Goal: Task Accomplishment & Management: Manage account settings

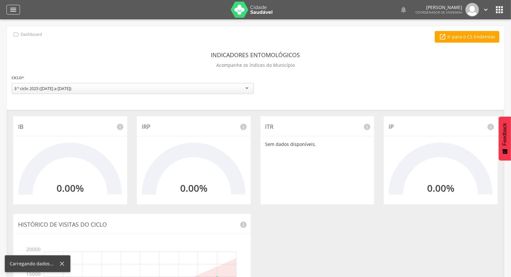
click at [17, 10] on div "" at bounding box center [13, 10] width 14 height 10
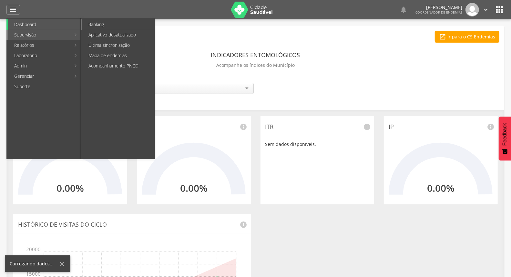
click at [116, 24] on div " Dashboard Supervisão Ranking Aplicativo desatualizado Última sincronização Ma…" at bounding box center [255, 138] width 511 height 277
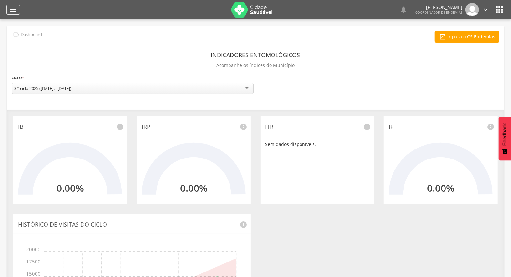
click at [18, 12] on div "" at bounding box center [13, 10] width 14 height 10
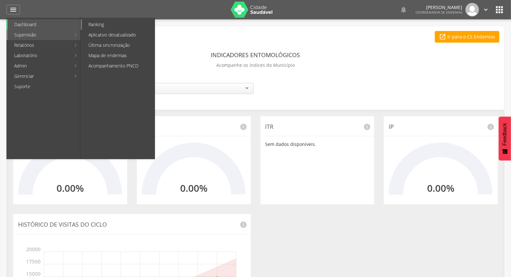
click at [104, 26] on link "Ranking" at bounding box center [118, 24] width 73 height 10
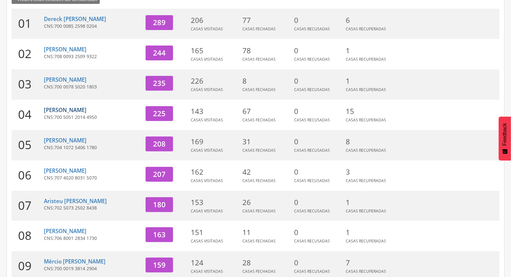
click at [87, 107] on link "[PERSON_NAME]" at bounding box center [65, 109] width 43 height 7
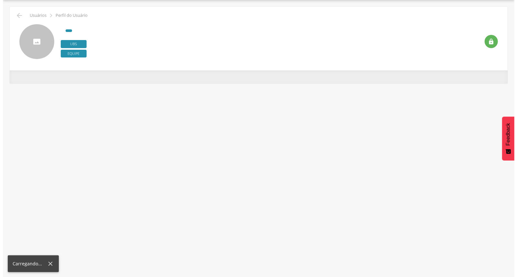
scroll to position [19, 0]
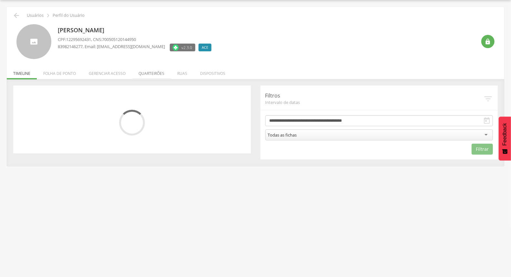
click at [162, 77] on li "Quarteirões" at bounding box center [151, 71] width 39 height 15
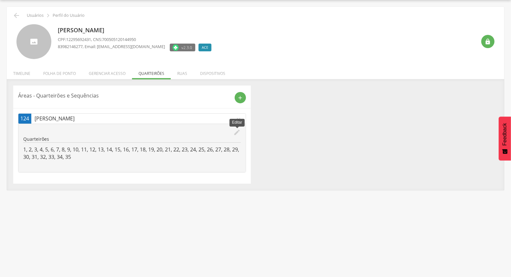
click at [235, 129] on icon "edit" at bounding box center [237, 132] width 7 height 7
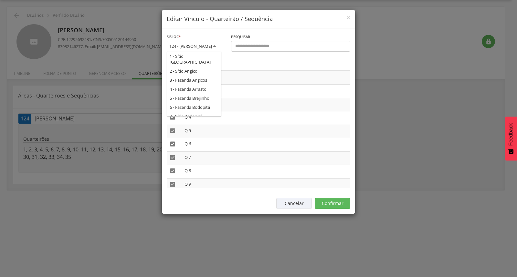
click at [197, 44] on div "124 - [PERSON_NAME]" at bounding box center [190, 46] width 43 height 6
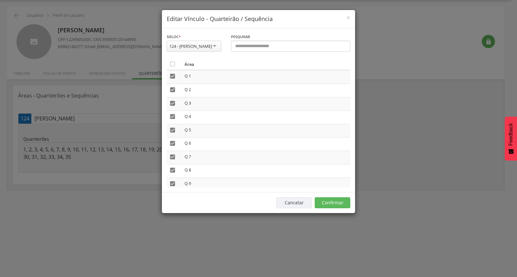
click at [231, 55] on div "Pesquisar" at bounding box center [290, 45] width 129 height 24
click at [308, 199] on button "Cancelar" at bounding box center [294, 202] width 36 height 11
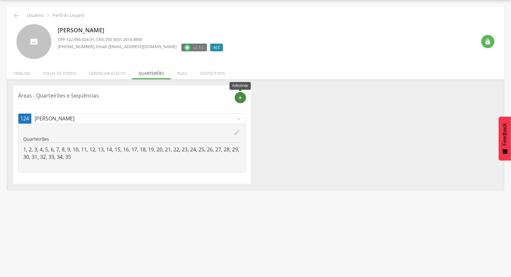
click at [237, 97] on div "add" at bounding box center [240, 97] width 11 height 11
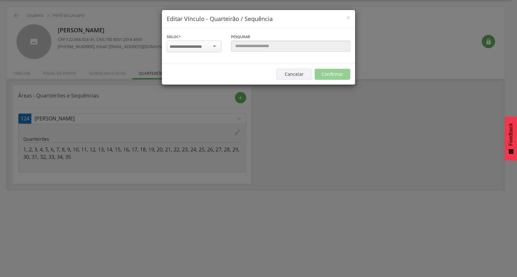
scroll to position [0, 0]
click at [202, 44] on input "select-one" at bounding box center [189, 47] width 41 height 6
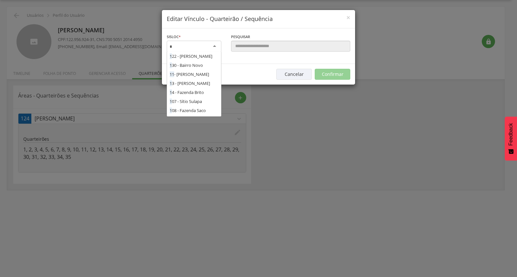
scroll to position [322, 0]
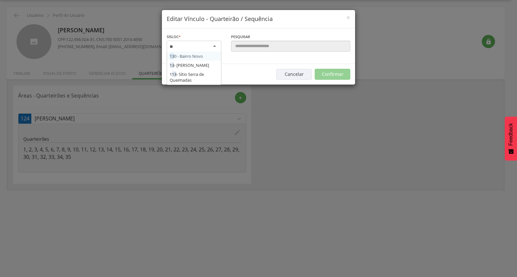
type input "***"
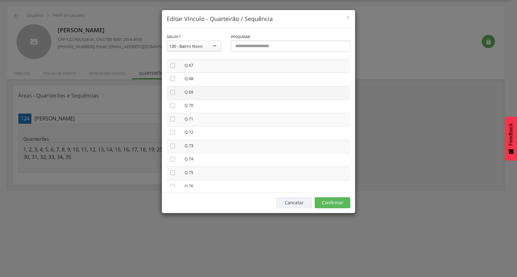
scroll to position [900, 0]
click at [208, 41] on div "130 - Bairro Novo" at bounding box center [194, 46] width 55 height 11
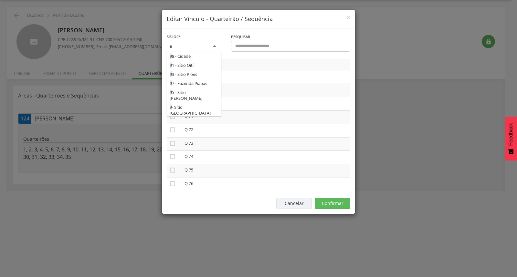
scroll to position [137, 0]
type input "**"
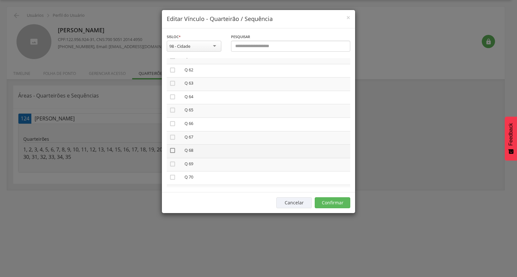
scroll to position [861, 0]
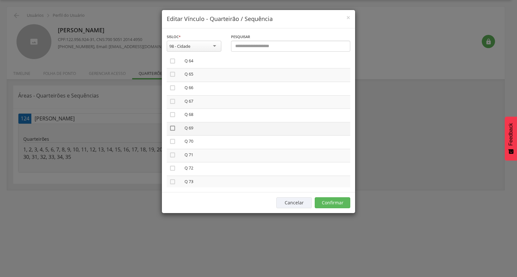
click at [173, 125] on icon "" at bounding box center [172, 128] width 6 height 6
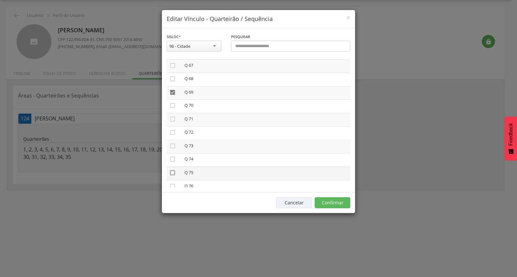
click at [172, 169] on icon "" at bounding box center [172, 172] width 6 height 6
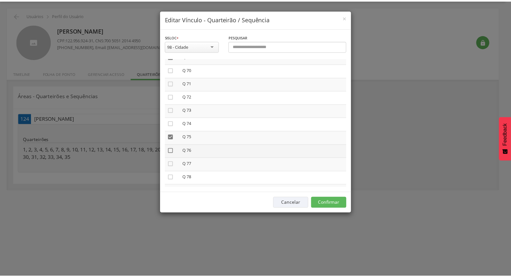
scroll to position [968, 0]
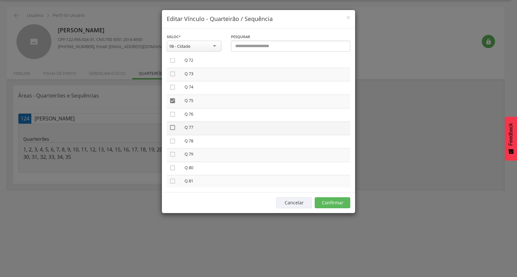
click at [172, 124] on icon "" at bounding box center [172, 127] width 6 height 6
click at [173, 138] on icon "" at bounding box center [172, 141] width 6 height 6
click at [175, 151] on icon "" at bounding box center [172, 154] width 6 height 6
click at [334, 205] on button "Confirmar" at bounding box center [332, 202] width 36 height 11
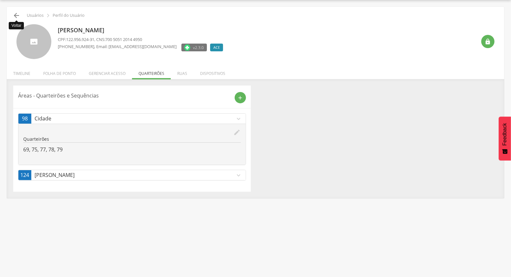
click at [17, 15] on icon "" at bounding box center [17, 16] width 8 height 8
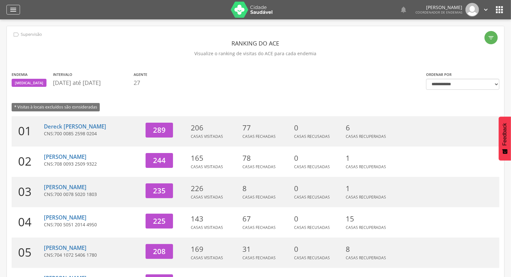
click at [15, 10] on icon "" at bounding box center [13, 10] width 8 height 8
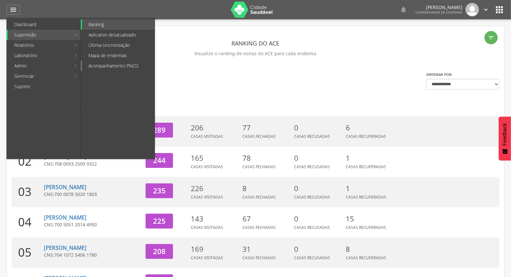
click at [118, 68] on link "Acompanhamento PNCD" at bounding box center [118, 66] width 73 height 10
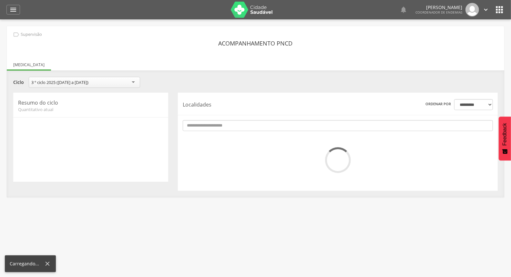
scroll to position [19, 0]
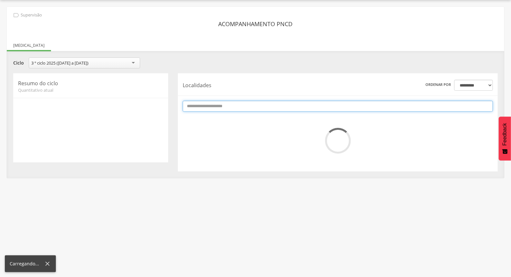
click at [330, 104] on input "text" at bounding box center [338, 106] width 310 height 11
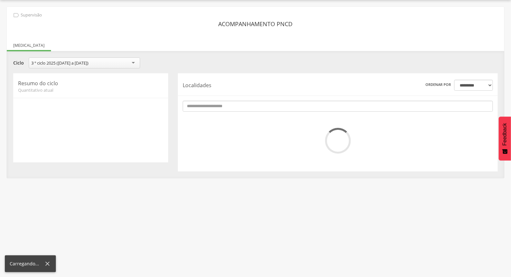
click at [340, 55] on div "**********" at bounding box center [255, 114] width 497 height 127
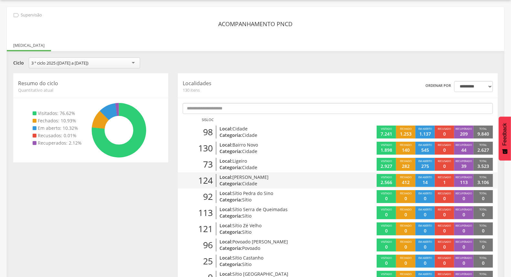
click at [286, 179] on p "Local: [PERSON_NAME]" at bounding box center [272, 177] width 104 height 6
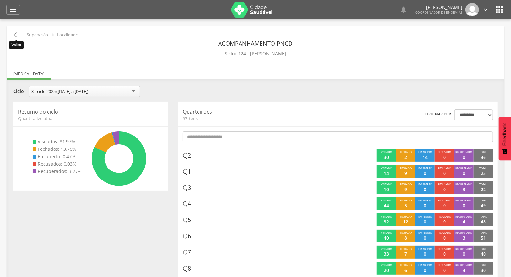
click at [16, 36] on icon "" at bounding box center [17, 35] width 8 height 8
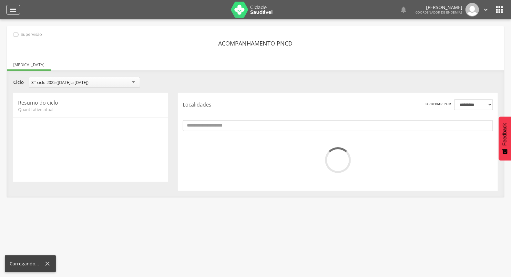
click at [15, 10] on icon "" at bounding box center [13, 10] width 8 height 8
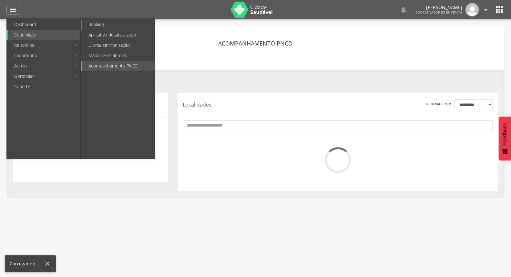
click at [94, 26] on link "Ranking" at bounding box center [118, 24] width 73 height 10
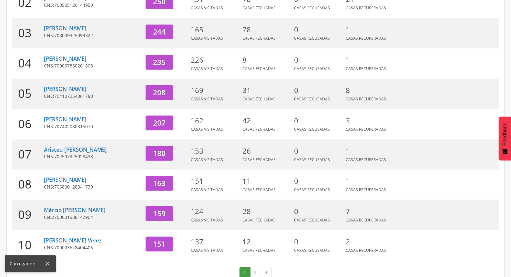
scroll to position [171, 0]
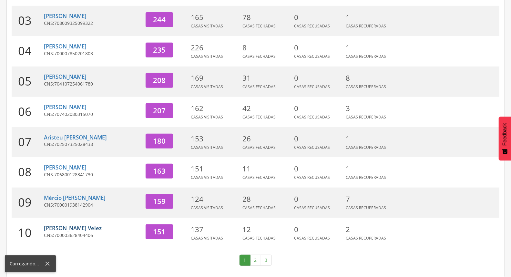
click at [96, 229] on link "[PERSON_NAME] Velez" at bounding box center [73, 227] width 58 height 7
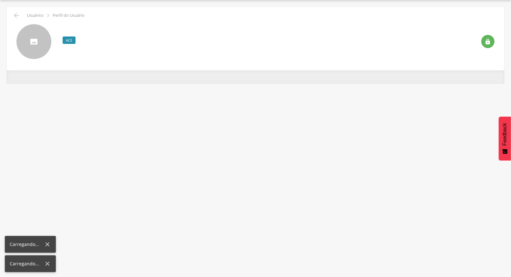
scroll to position [19, 0]
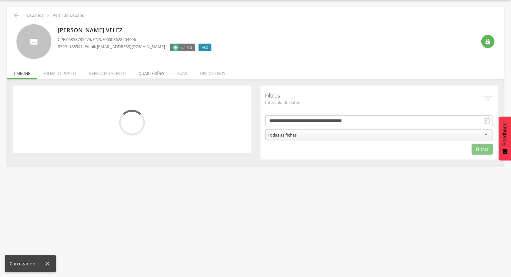
click at [152, 75] on li "Quarteirões" at bounding box center [151, 71] width 39 height 15
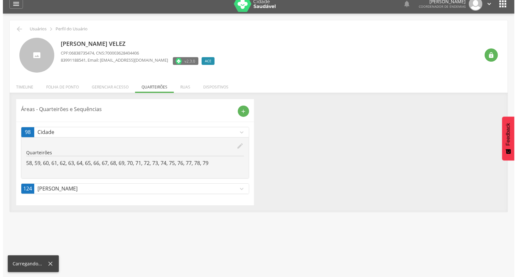
scroll to position [0, 0]
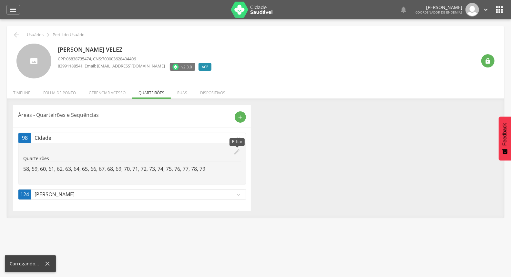
click at [236, 151] on icon "edit" at bounding box center [237, 151] width 7 height 7
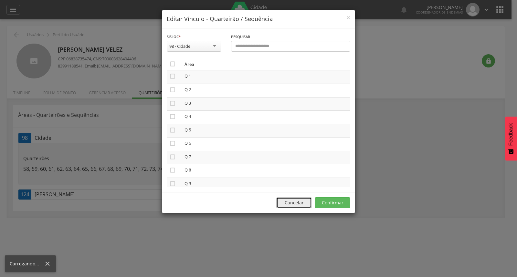
click at [289, 202] on button "Cancelar" at bounding box center [294, 202] width 36 height 11
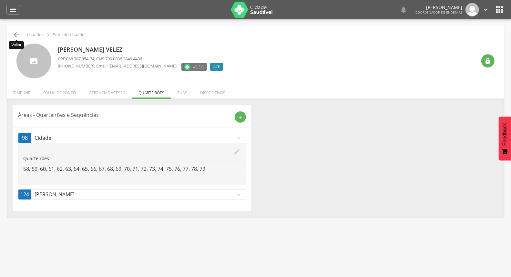
click at [17, 33] on icon "" at bounding box center [17, 35] width 8 height 8
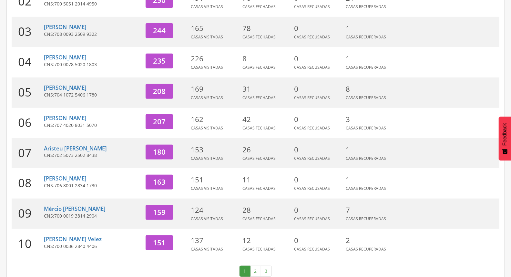
scroll to position [171, 0]
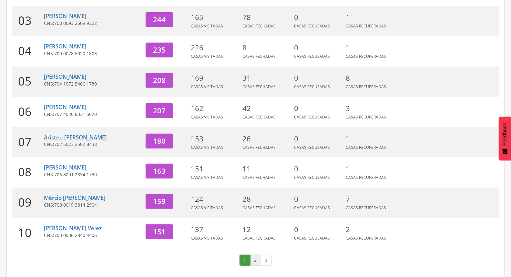
click at [253, 263] on link "2" at bounding box center [255, 260] width 11 height 11
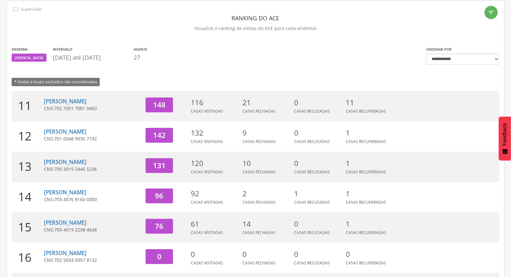
scroll to position [0, 0]
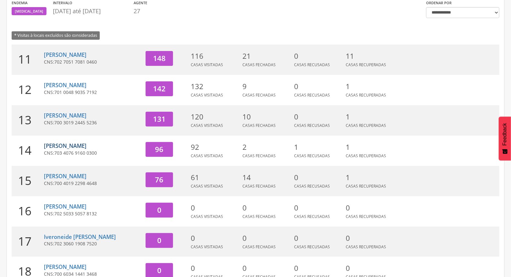
click at [66, 148] on link "[PERSON_NAME]" at bounding box center [65, 145] width 43 height 7
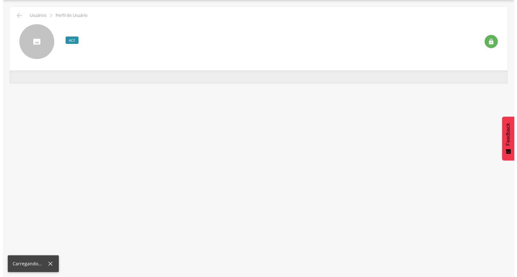
scroll to position [19, 0]
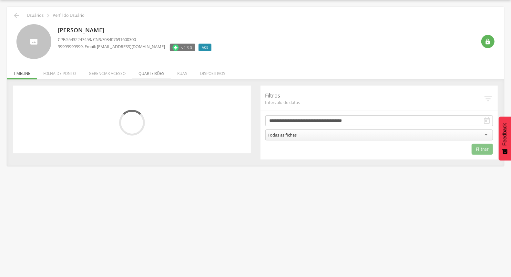
click at [164, 73] on li "Quarteirões" at bounding box center [151, 71] width 39 height 15
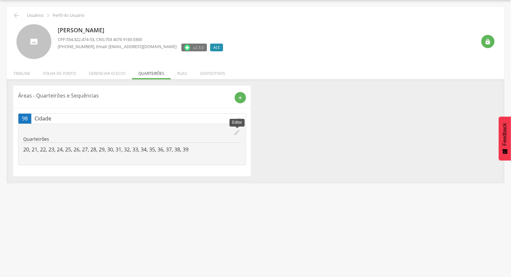
click at [238, 130] on icon "edit" at bounding box center [237, 132] width 7 height 7
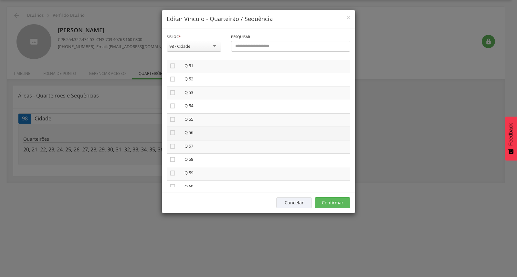
scroll to position [717, 0]
click at [174, 120] on icon "" at bounding box center [172, 123] width 6 height 6
click at [173, 134] on icon "" at bounding box center [172, 137] width 6 height 6
click at [172, 148] on icon "" at bounding box center [172, 151] width 6 height 6
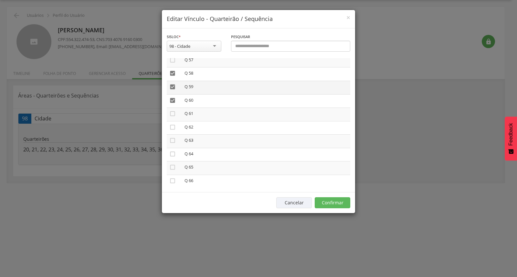
scroll to position [789, 0]
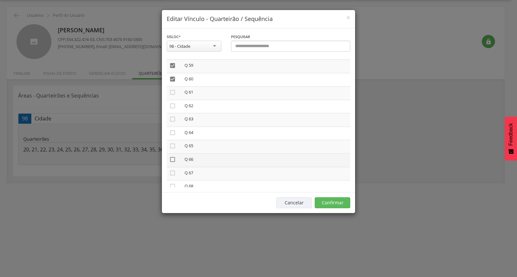
click at [173, 156] on icon "" at bounding box center [172, 159] width 6 height 6
click at [173, 170] on icon "" at bounding box center [172, 173] width 6 height 6
click at [176, 145] on td "" at bounding box center [174, 152] width 15 height 14
click at [173, 147] on icon "" at bounding box center [172, 150] width 6 height 6
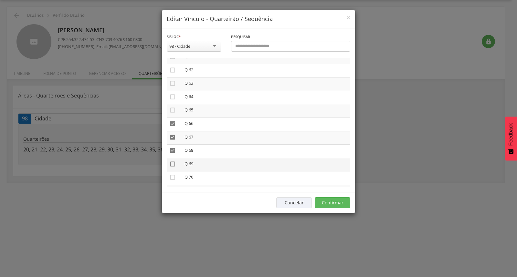
click at [172, 161] on icon "" at bounding box center [172, 164] width 6 height 6
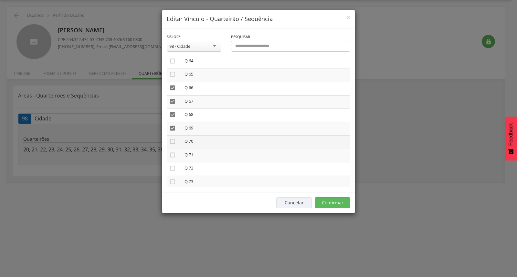
scroll to position [896, 0]
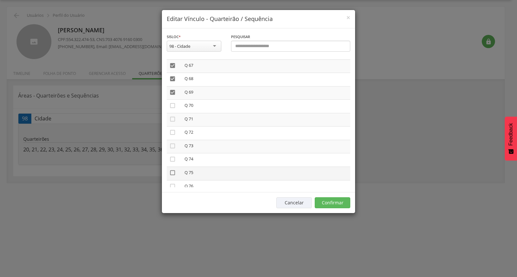
click at [172, 169] on icon "" at bounding box center [172, 172] width 6 height 6
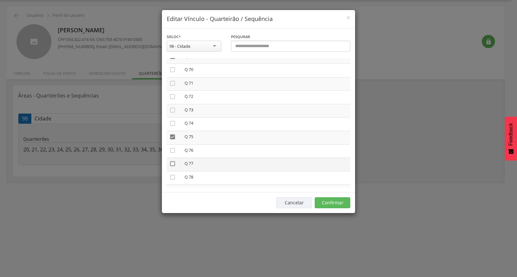
click at [174, 160] on icon "" at bounding box center [172, 163] width 6 height 6
click at [172, 174] on icon "" at bounding box center [172, 177] width 6 height 6
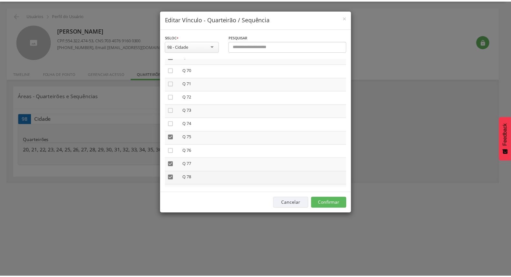
scroll to position [968, 0]
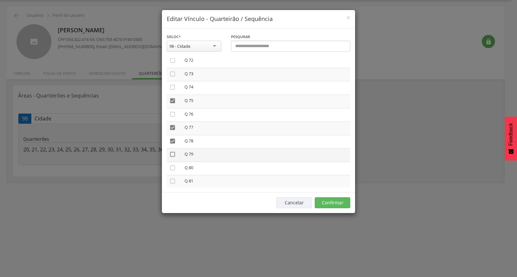
click at [173, 151] on icon "" at bounding box center [172, 154] width 6 height 6
click at [340, 203] on button "Confirmar" at bounding box center [332, 202] width 36 height 11
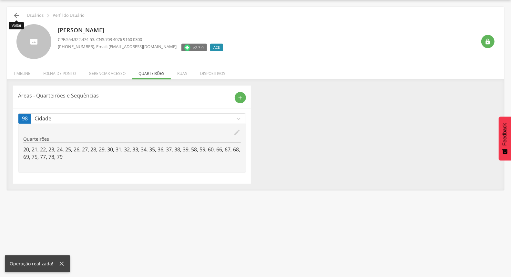
click at [18, 15] on icon "" at bounding box center [17, 16] width 8 height 8
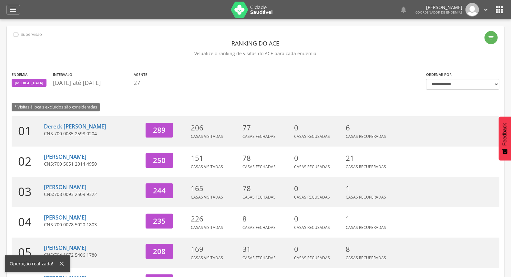
click at [379, 72] on section "Endemia [MEDICAL_DATA] Intervalo [DATE] até [DATE] Agente 27" at bounding box center [214, 80] width 405 height 19
click at [9, 11] on div "" at bounding box center [13, 10] width 14 height 10
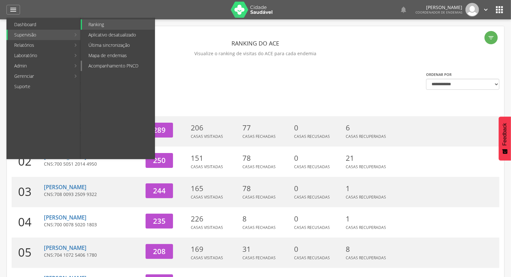
click at [110, 63] on link "Acompanhamento PNCD" at bounding box center [118, 66] width 73 height 10
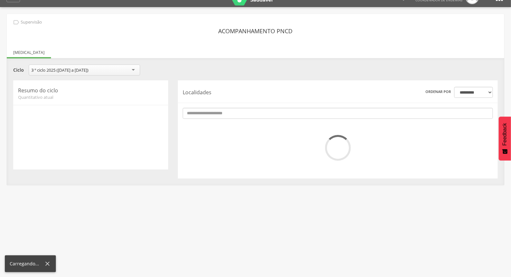
scroll to position [19, 0]
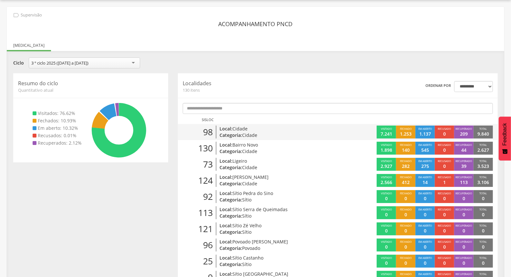
click at [282, 134] on p "Categoria: Cidade" at bounding box center [272, 135] width 104 height 6
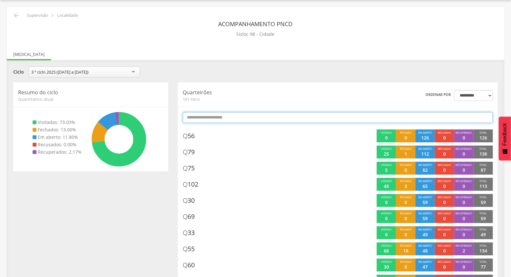
click at [297, 117] on input "text" at bounding box center [338, 117] width 310 height 11
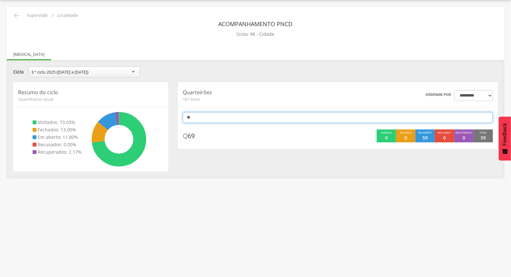
type input "*"
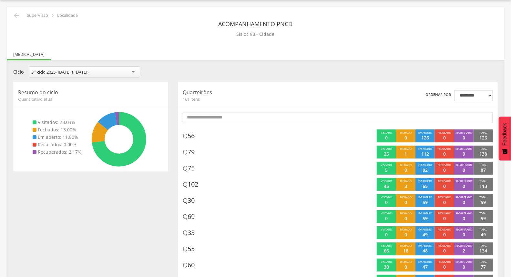
click at [315, 68] on div "**********" at bounding box center [255, 73] width 494 height 13
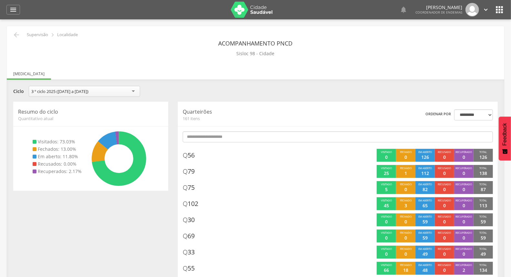
click at [307, 98] on div "**********" at bounding box center [255, 92] width 494 height 13
click at [14, 34] on icon "" at bounding box center [17, 35] width 8 height 8
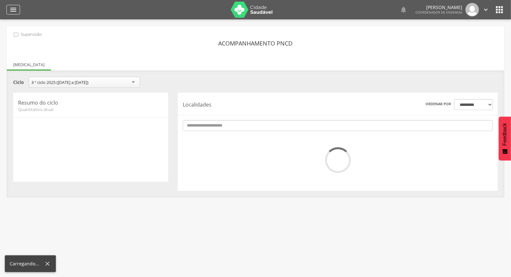
click at [14, 12] on icon "" at bounding box center [13, 10] width 8 height 8
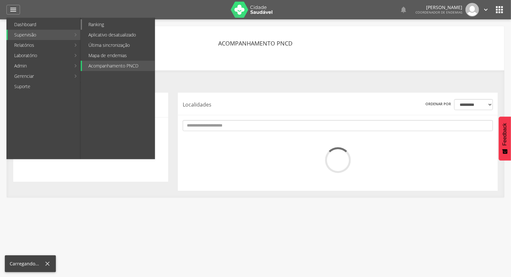
click at [101, 28] on link "Ranking" at bounding box center [118, 24] width 73 height 10
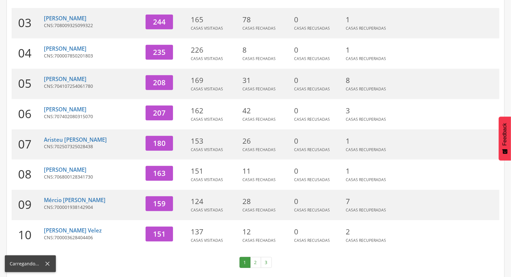
scroll to position [171, 0]
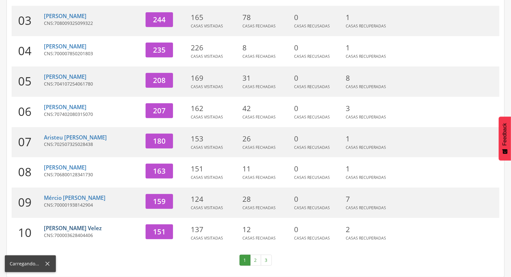
click at [86, 229] on link "[PERSON_NAME] Velez" at bounding box center [73, 227] width 58 height 7
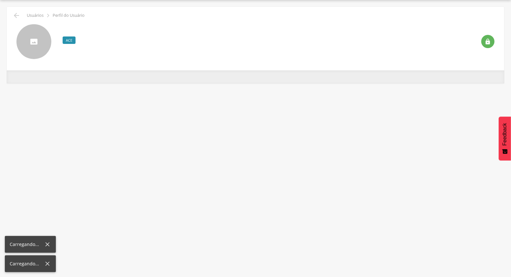
scroll to position [19, 0]
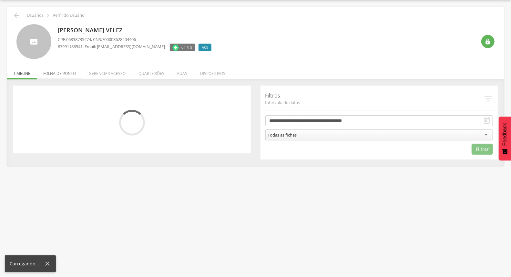
click at [62, 75] on li "Folha de ponto" at bounding box center [60, 71] width 46 height 15
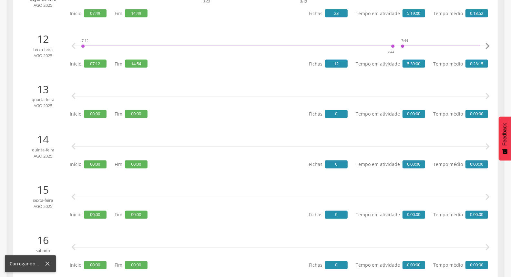
scroll to position [593, 0]
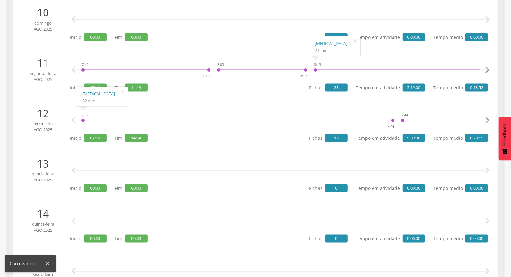
click at [338, 137] on span "12" at bounding box center [336, 138] width 23 height 8
click at [491, 117] on icon "" at bounding box center [487, 120] width 13 height 13
click at [484, 119] on icon "" at bounding box center [487, 120] width 13 height 13
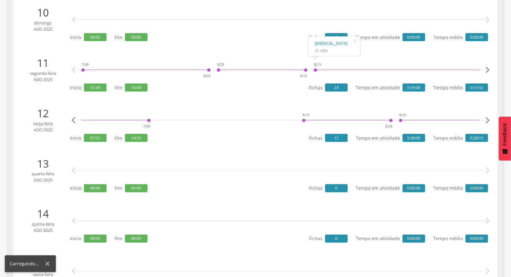
click at [484, 119] on icon "" at bounding box center [487, 120] width 13 height 13
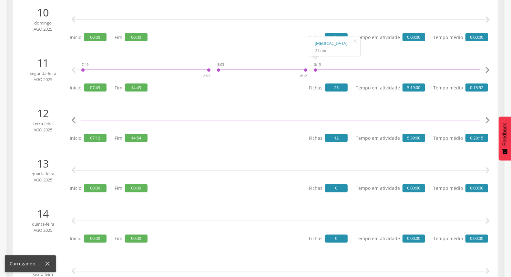
click at [484, 119] on icon "" at bounding box center [487, 120] width 13 height 13
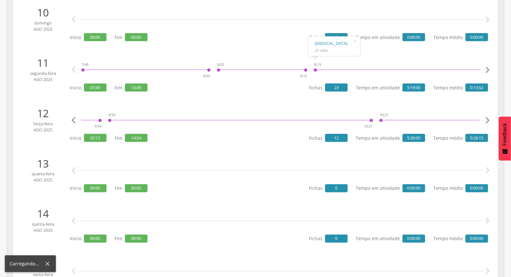
scroll to position [0, 1597]
click at [484, 119] on icon "" at bounding box center [487, 120] width 13 height 13
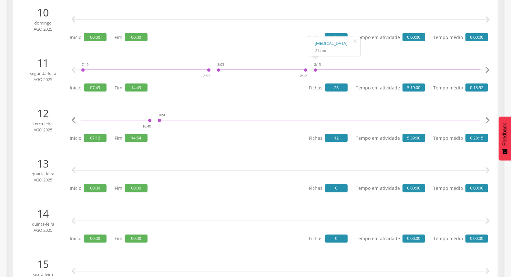
click at [484, 119] on icon "" at bounding box center [487, 120] width 13 height 13
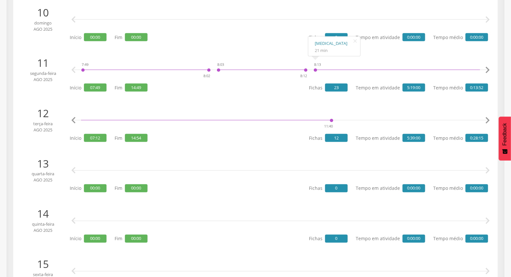
click at [484, 119] on icon "" at bounding box center [487, 120] width 13 height 13
click at [485, 119] on icon "" at bounding box center [487, 120] width 13 height 13
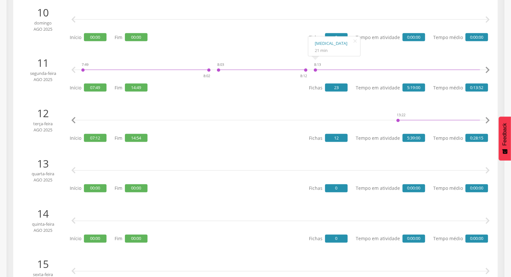
scroll to position [0, 2927]
click at [485, 120] on icon "" at bounding box center [487, 120] width 13 height 13
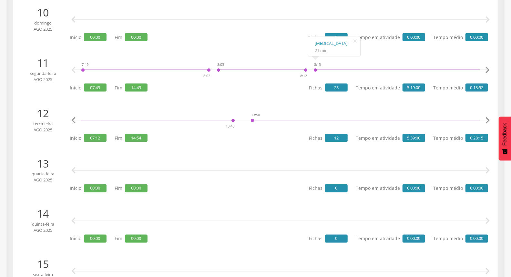
click at [485, 120] on icon "" at bounding box center [487, 120] width 13 height 13
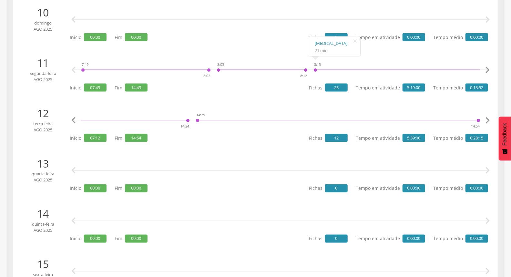
click at [485, 120] on icon "" at bounding box center [487, 120] width 13 height 13
click at [486, 121] on icon "" at bounding box center [487, 120] width 13 height 13
drag, startPoint x: 334, startPoint y: 139, endPoint x: 344, endPoint y: 138, distance: 10.4
click at [344, 138] on span "12" at bounding box center [336, 138] width 23 height 8
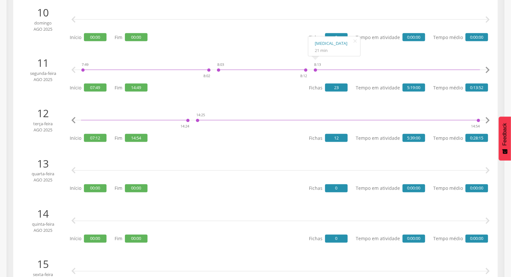
click at [346, 146] on li "[DATE] 7:12 7:44 7:44 7:59 8:15 8:24 8:25 8:42 8:42 8:52 8:52 9:54 9:54 10:21 1…" at bounding box center [255, 125] width 475 height 44
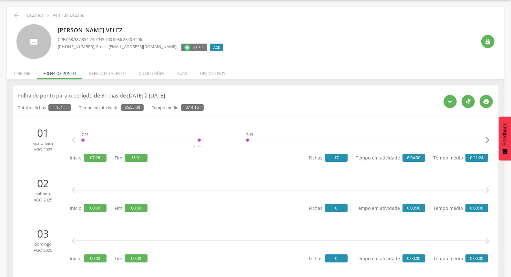
scroll to position [0, 0]
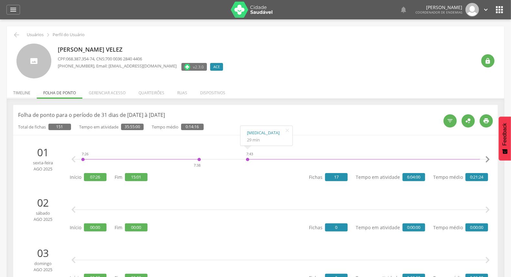
click at [26, 91] on li "Timeline" at bounding box center [22, 91] width 30 height 15
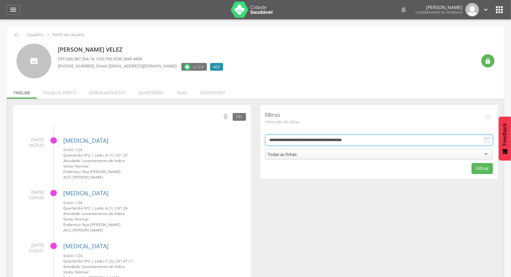
click at [294, 139] on input "**********" at bounding box center [379, 140] width 228 height 11
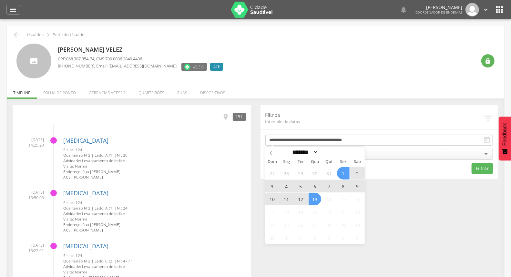
click at [300, 195] on span "12" at bounding box center [300, 199] width 13 height 13
type input "**********"
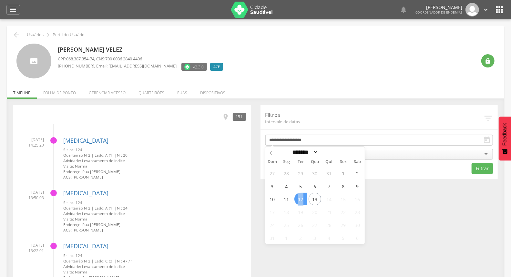
click at [301, 195] on span "12" at bounding box center [300, 199] width 13 height 13
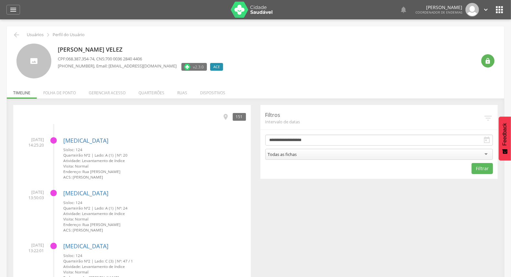
click at [323, 154] on div "Todas as fichas" at bounding box center [379, 154] width 228 height 11
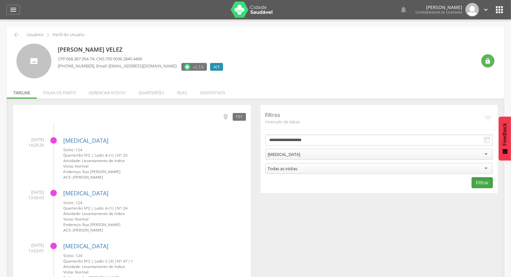
click at [486, 185] on button "Filtrar" at bounding box center [482, 182] width 21 height 11
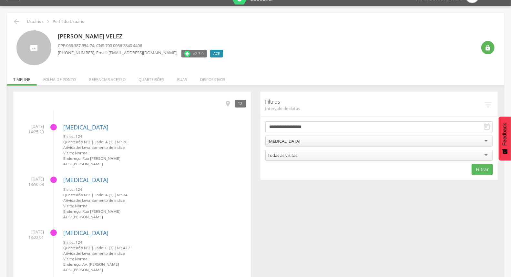
scroll to position [36, 0]
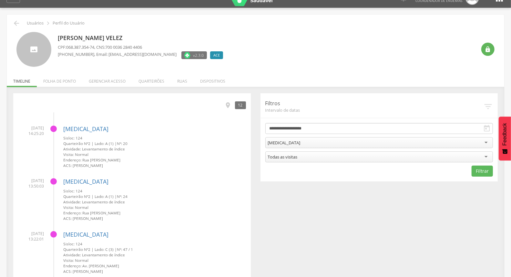
scroll to position [0, 0]
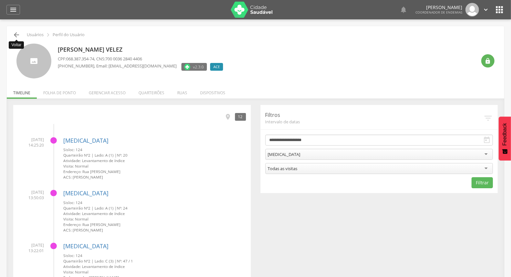
click at [17, 34] on icon "" at bounding box center [17, 35] width 8 height 8
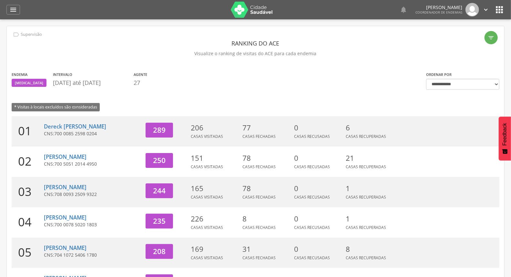
click at [484, 8] on icon "" at bounding box center [485, 9] width 7 height 7
click at [463, 37] on link "Sair" at bounding box center [463, 37] width 51 height 8
